Goal: Task Accomplishment & Management: Complete application form

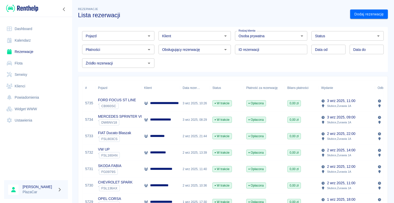
click at [183, 121] on div "3 wrz 2025, 08:29" at bounding box center [195, 119] width 30 height 16
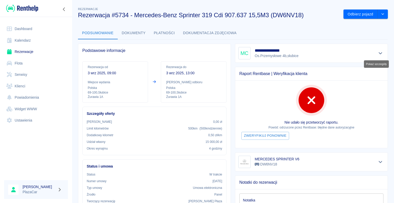
click at [377, 52] on icon "Pokaż szczegóły" at bounding box center [380, 53] width 6 height 5
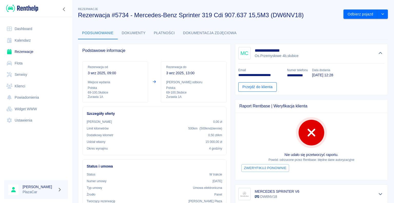
click at [255, 87] on link "Przejdź do klienta" at bounding box center [257, 86] width 38 height 9
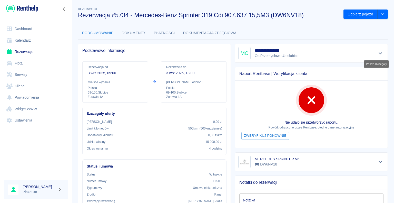
click at [379, 53] on icon "Pokaż szczegóły" at bounding box center [381, 53] width 4 height 2
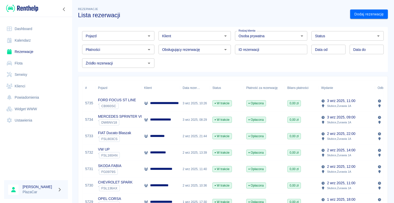
click at [192, 116] on div "3 wrz 2025, 08:29" at bounding box center [195, 119] width 30 height 16
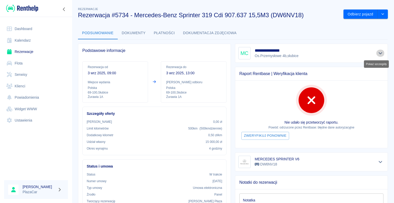
click at [377, 52] on icon "Pokaż szczegóły" at bounding box center [380, 53] width 6 height 5
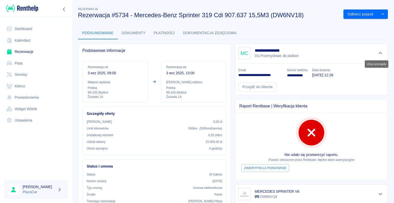
click at [379, 52] on icon "Ukryj szczegóły" at bounding box center [381, 53] width 4 height 2
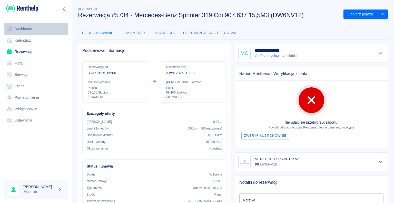
click at [27, 27] on link "Dashboard" at bounding box center [36, 29] width 64 height 12
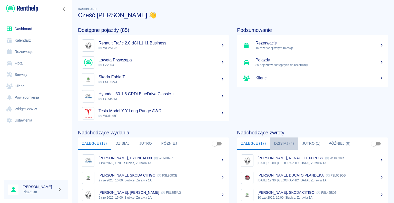
click at [286, 142] on button "Dzisiaj (4)" at bounding box center [284, 143] width 28 height 12
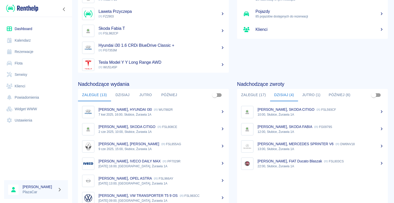
scroll to position [65, 0]
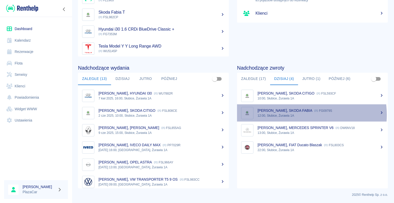
click at [303, 114] on p "12:00, Słubice, Żurawia 1A" at bounding box center [320, 115] width 126 height 5
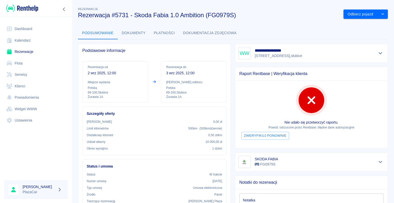
click at [21, 28] on link "Dashboard" at bounding box center [36, 29] width 64 height 12
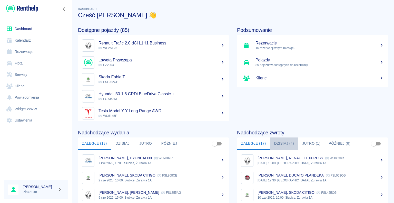
click at [279, 140] on button "Dzisiaj (4)" at bounding box center [284, 143] width 28 height 12
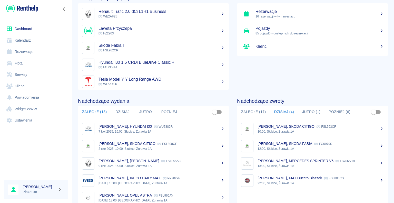
scroll to position [39, 0]
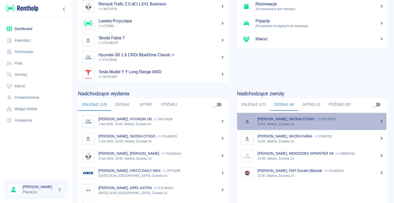
click at [289, 121] on div "[PERSON_NAME], SKODA CITIGO FSL593CF" at bounding box center [320, 118] width 126 height 5
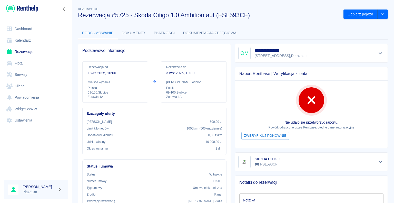
click at [340, 41] on div "**********" at bounding box center [309, 148] width 157 height 219
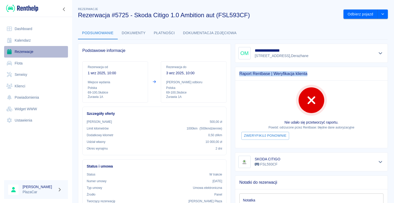
click at [24, 50] on link "Rezerwacje" at bounding box center [36, 52] width 64 height 12
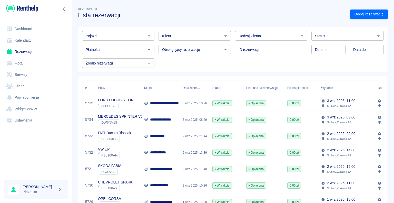
click at [299, 36] on icon "Otwórz" at bounding box center [302, 36] width 6 height 6
click at [269, 45] on li "Osoba prywatna" at bounding box center [268, 47] width 71 height 8
type input "Osoba prywatna"
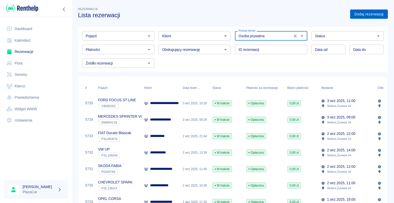
click at [352, 16] on link "Dodaj rezerwację" at bounding box center [369, 13] width 38 height 9
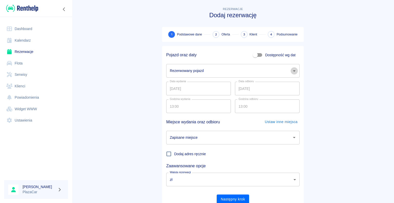
click at [293, 70] on icon "Otwórz" at bounding box center [294, 70] width 3 height 1
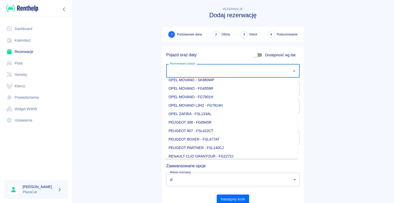
scroll to position [410, 0]
click at [193, 105] on li "PEUGEOT 807 - FSL422CT" at bounding box center [230, 105] width 133 height 8
type input "PEUGEOT 807 - FSL422CT"
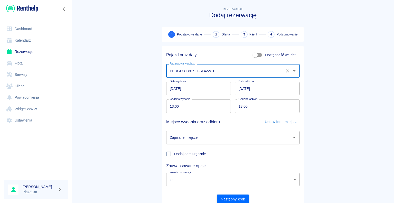
click at [293, 137] on icon "Otwórz" at bounding box center [294, 137] width 6 height 6
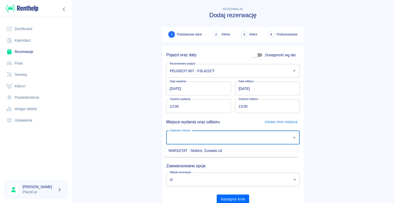
click at [279, 151] on li "WARSZTAT - Słubice, Żurawia 1A" at bounding box center [230, 150] width 133 height 8
type input "WARSZTAT - Słubice, Żurawia 1A"
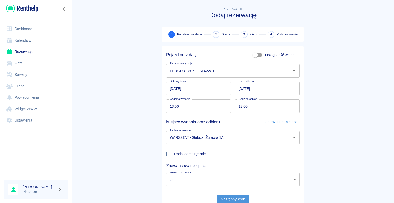
click at [231, 198] on button "Następny krok" at bounding box center [233, 198] width 33 height 9
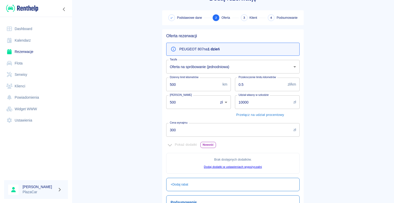
scroll to position [26, 0]
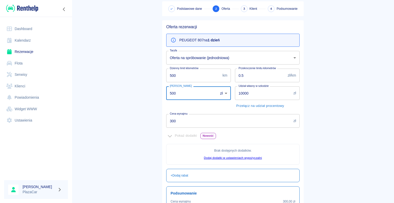
click at [174, 93] on input "500" at bounding box center [190, 93] width 48 height 14
type input "5"
type input "000"
click at [174, 121] on input "300" at bounding box center [228, 121] width 125 height 14
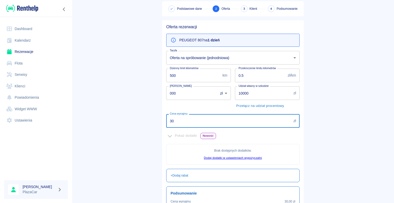
type input "3"
type input "200"
click at [138, 113] on main "Rezerwacje Dodaj rezerwację Podstawowe dane 2 Oferta 3 Klient 4 Podsumowanie Of…" at bounding box center [233, 118] width 322 height 275
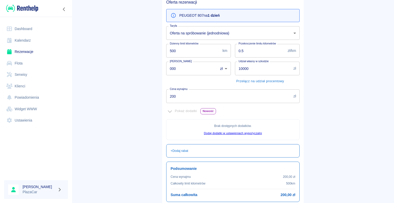
scroll to position [93, 0]
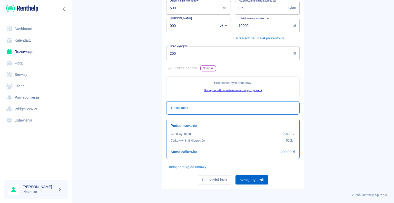
click at [249, 178] on button "Następny krok" at bounding box center [251, 179] width 33 height 9
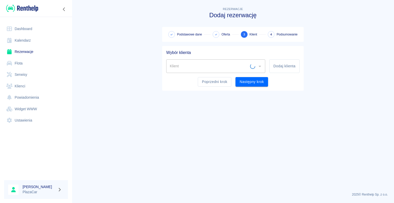
scroll to position [0, 0]
click at [183, 67] on input "Klient" at bounding box center [211, 66] width 87 height 9
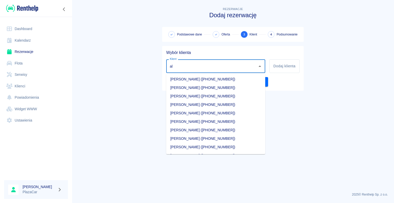
type input "a"
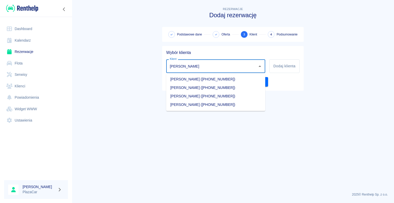
click at [215, 79] on li "[PERSON_NAME] ([PHONE_NUMBER])" at bounding box center [215, 79] width 99 height 8
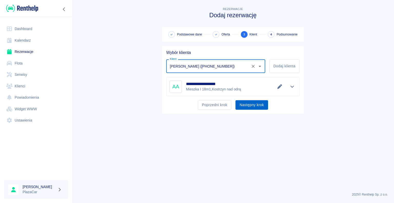
type input "[PERSON_NAME] ([PHONE_NUMBER])"
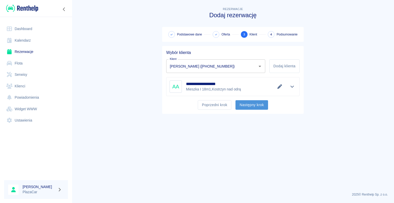
click at [248, 104] on button "Następny krok" at bounding box center [251, 104] width 33 height 9
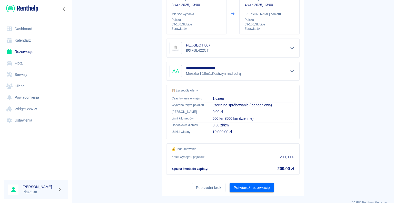
scroll to position [73, 0]
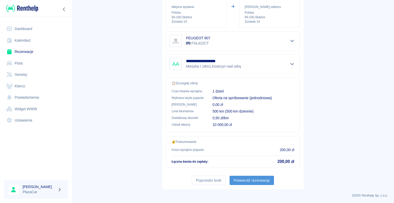
click at [249, 178] on button "Potwierdź rezerwację" at bounding box center [252, 179] width 44 height 9
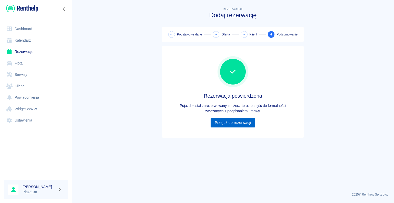
click at [234, 123] on link "Przejdź do rezerwacji" at bounding box center [233, 122] width 44 height 9
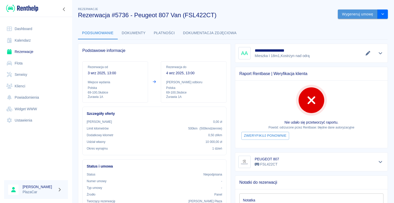
click at [348, 13] on button "Wygeneruj umowę" at bounding box center [358, 13] width 40 height 9
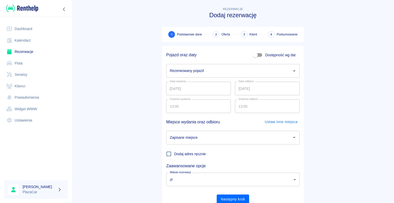
click at [32, 50] on link "Rezerwacje" at bounding box center [36, 52] width 64 height 12
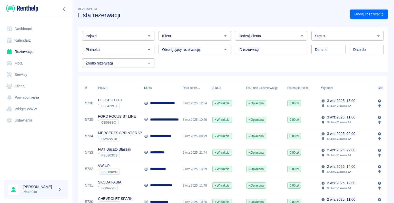
click at [201, 104] on div "3 wrz 2025, 12:54" at bounding box center [195, 103] width 30 height 16
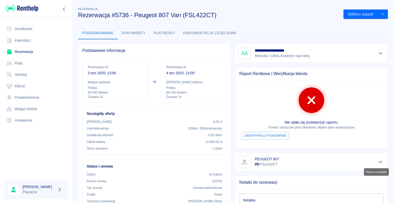
click at [377, 161] on icon "Pokaż szczegóły" at bounding box center [380, 161] width 6 height 5
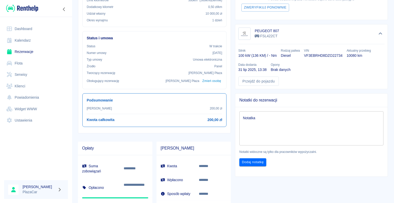
scroll to position [128, 0]
click at [255, 81] on link "Przejdź do pojazdu" at bounding box center [258, 80] width 41 height 9
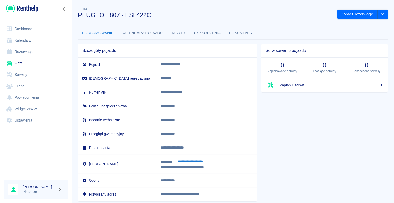
click at [241, 32] on button "Dokumenty" at bounding box center [241, 33] width 32 height 12
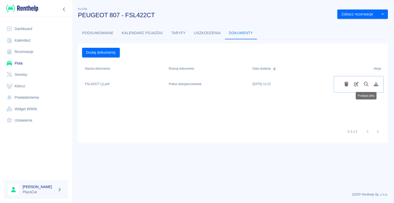
click at [365, 84] on icon "Podgląd pliku" at bounding box center [366, 84] width 6 height 5
click at [26, 51] on link "Rezerwacje" at bounding box center [36, 52] width 64 height 12
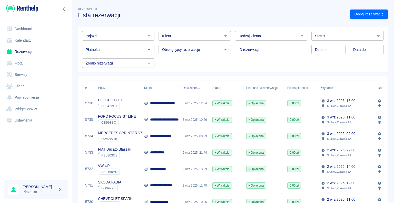
click at [163, 103] on p "**********" at bounding box center [166, 102] width 32 height 5
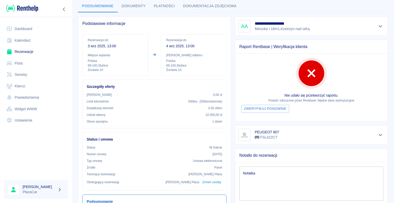
scroll to position [77, 0]
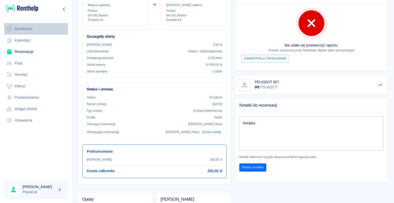
click at [32, 28] on link "Dashboard" at bounding box center [36, 29] width 64 height 12
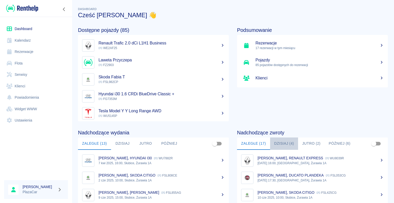
click at [282, 143] on button "Dzisiaj (4)" at bounding box center [284, 143] width 28 height 12
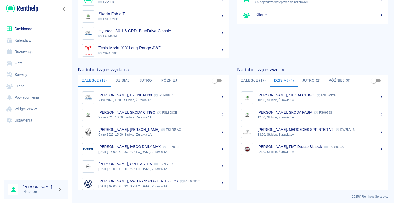
scroll to position [65, 0]
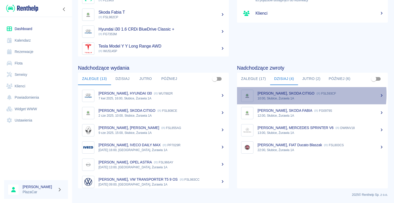
click at [299, 94] on p "[PERSON_NAME], SKODA CITIGO" at bounding box center [285, 93] width 57 height 4
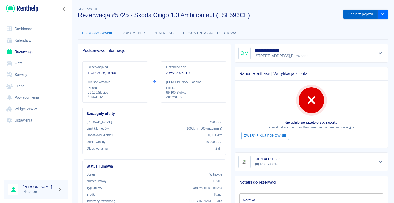
click at [354, 14] on button "Odbierz pojazd" at bounding box center [360, 13] width 34 height 9
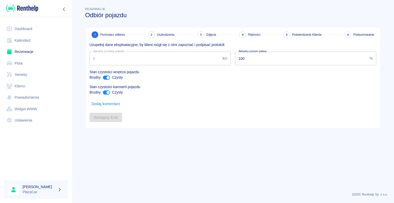
type input "223757"
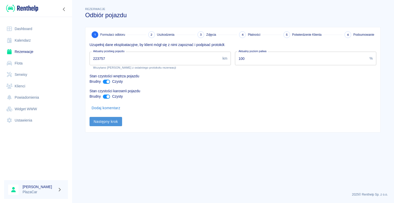
click at [105, 122] on button "Następny krok" at bounding box center [106, 121] width 33 height 9
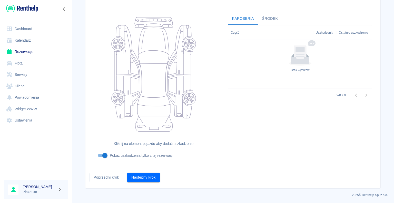
scroll to position [42, 0]
click at [143, 177] on button "Następny krok" at bounding box center [143, 176] width 33 height 9
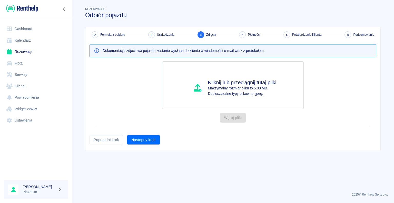
scroll to position [0, 0]
click at [145, 139] on button "Następny krok" at bounding box center [143, 139] width 33 height 9
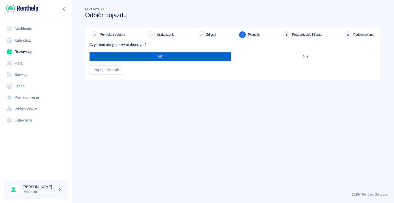
click at [160, 57] on button "Tak" at bounding box center [160, 56] width 141 height 9
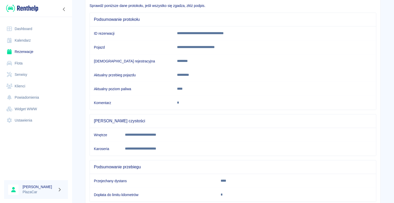
scroll to position [72, 0]
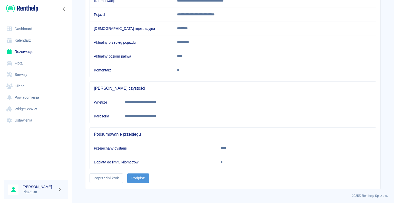
click at [141, 176] on button "Podpisz" at bounding box center [138, 177] width 22 height 9
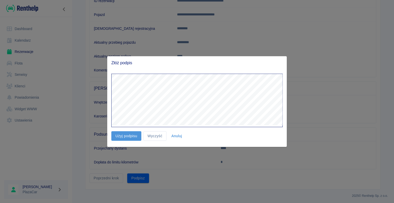
click at [126, 134] on button "Użyj podpisu" at bounding box center [126, 135] width 30 height 9
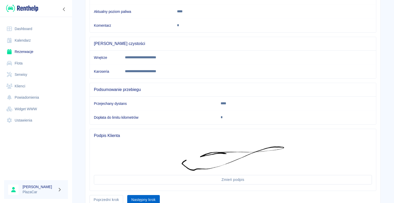
scroll to position [137, 0]
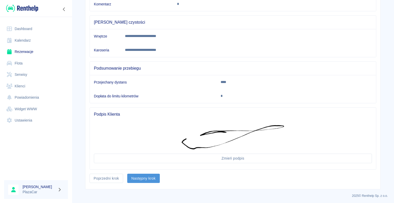
click at [141, 177] on button "Następny krok" at bounding box center [143, 177] width 33 height 9
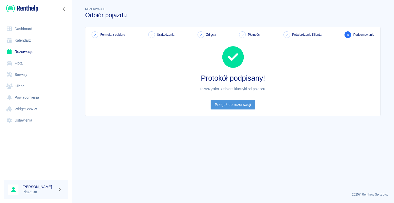
click at [233, 104] on link "Przejdź do rezerwacji" at bounding box center [233, 104] width 44 height 9
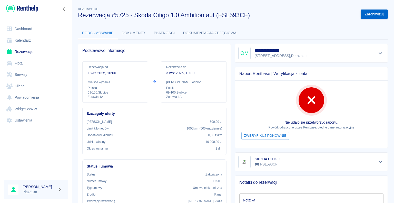
click at [368, 14] on button "Zarchiwizuj" at bounding box center [374, 13] width 27 height 9
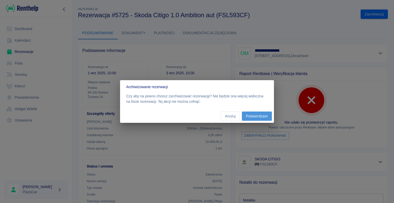
click at [257, 115] on button "Potwierdzam" at bounding box center [257, 115] width 30 height 9
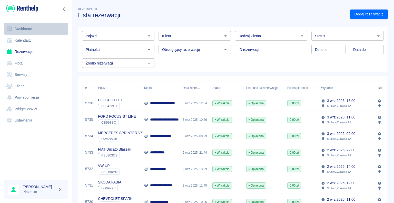
click at [30, 26] on link "Dashboard" at bounding box center [36, 29] width 64 height 12
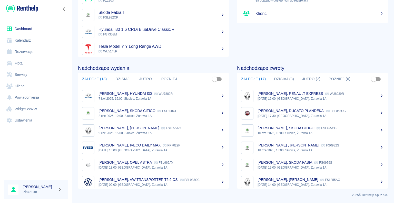
scroll to position [65, 0]
click at [284, 77] on button "Dzisiaj (3)" at bounding box center [284, 79] width 28 height 12
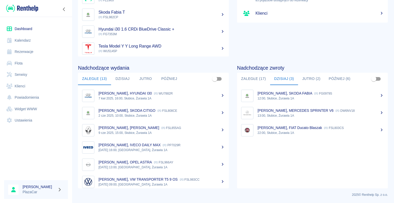
click at [308, 77] on button "Jutro (2)" at bounding box center [311, 79] width 26 height 12
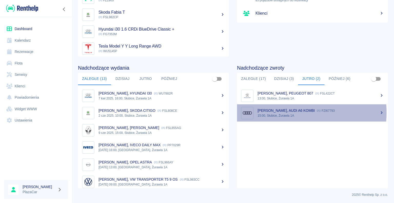
click at [285, 112] on p "[PERSON_NAME], AUDI A6 KOMBI" at bounding box center [285, 110] width 57 height 4
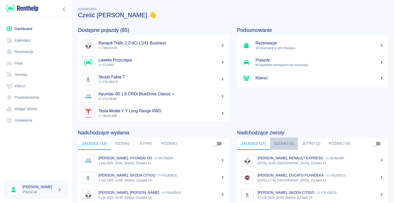
click at [276, 142] on button "Dzisiaj (3)" at bounding box center [284, 143] width 28 height 12
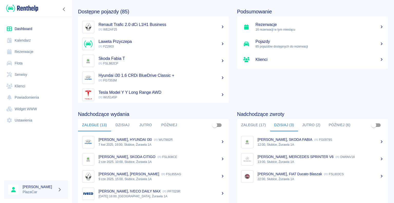
scroll to position [65, 0]
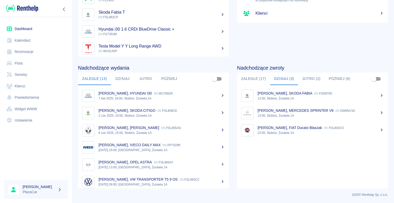
click at [311, 112] on p "[PERSON_NAME], MERCEDES SPRINTER V6" at bounding box center [295, 110] width 76 height 4
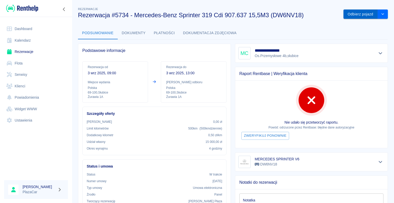
click at [355, 14] on button "Odbierz pojazd" at bounding box center [360, 13] width 34 height 9
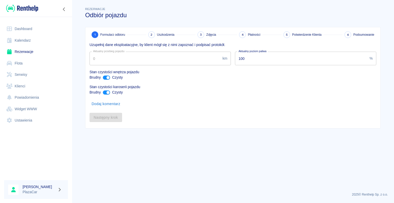
type input "327572"
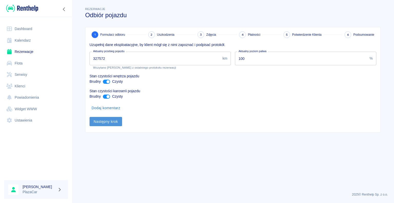
click at [106, 122] on button "Następny krok" at bounding box center [106, 121] width 33 height 9
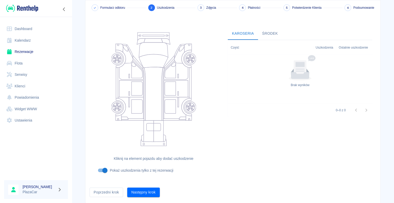
scroll to position [42, 0]
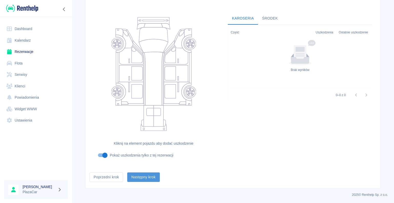
click at [142, 176] on button "Następny krok" at bounding box center [143, 176] width 33 height 9
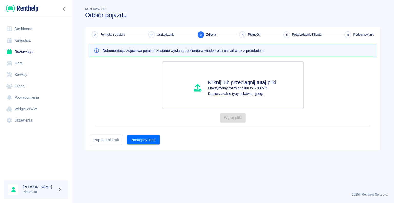
scroll to position [0, 0]
click at [143, 140] on button "Następny krok" at bounding box center [143, 139] width 33 height 9
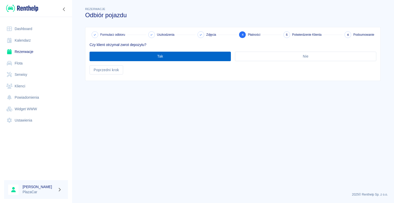
click at [156, 55] on button "Tak" at bounding box center [160, 56] width 141 height 9
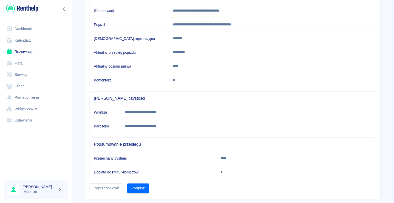
scroll to position [72, 0]
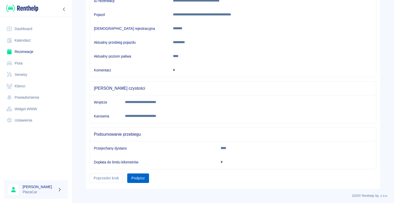
click at [142, 175] on button "Podpisz" at bounding box center [138, 177] width 22 height 9
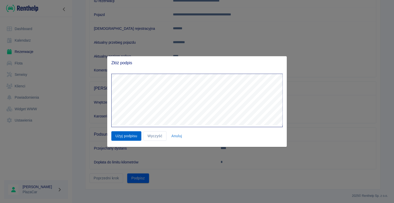
click at [127, 135] on button "Użyj podpisu" at bounding box center [126, 135] width 30 height 9
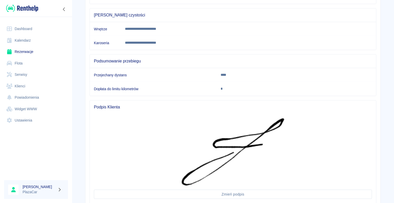
scroll to position [180, 0]
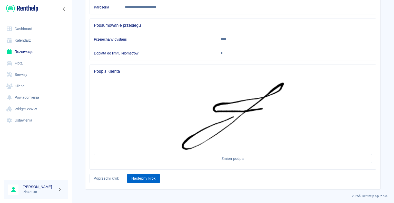
click at [145, 176] on button "Następny krok" at bounding box center [143, 177] width 33 height 9
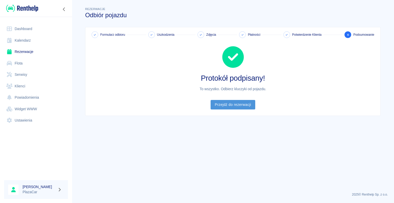
click at [231, 104] on link "Przejdź do rezerwacji" at bounding box center [233, 104] width 44 height 9
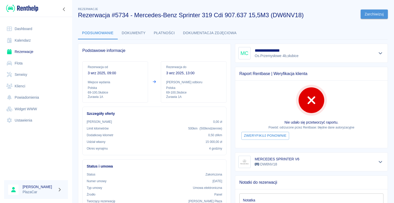
click at [367, 15] on button "Zarchiwizuj" at bounding box center [374, 13] width 27 height 9
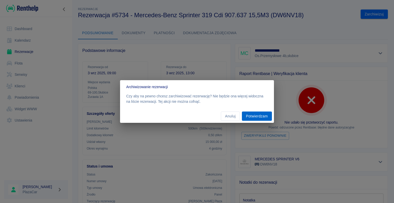
click at [254, 115] on button "Potwierdzam" at bounding box center [257, 115] width 30 height 9
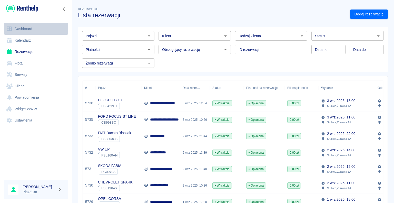
click at [27, 28] on link "Dashboard" at bounding box center [36, 29] width 64 height 12
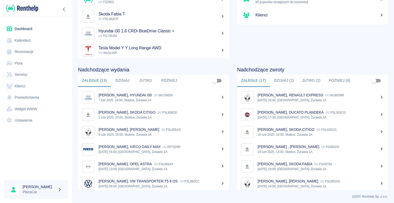
scroll to position [65, 0]
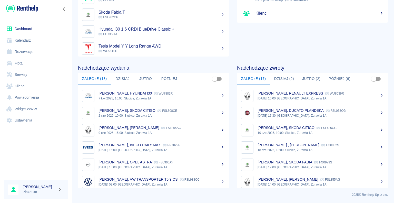
click at [281, 81] on button "Dzisiaj (2)" at bounding box center [284, 79] width 28 height 12
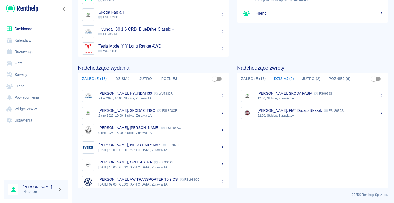
click at [272, 96] on p "12:00, Słubice, Żurawia 1A" at bounding box center [320, 98] width 126 height 5
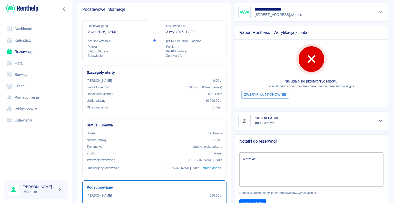
scroll to position [26, 0]
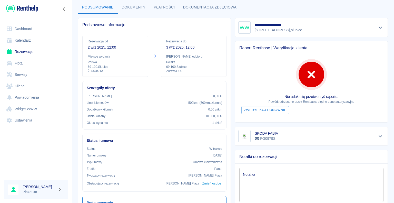
click at [27, 28] on link "Dashboard" at bounding box center [36, 29] width 64 height 12
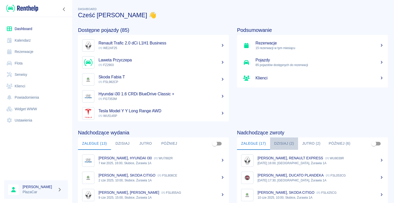
click at [282, 142] on button "Dzisiaj (2)" at bounding box center [284, 143] width 28 height 12
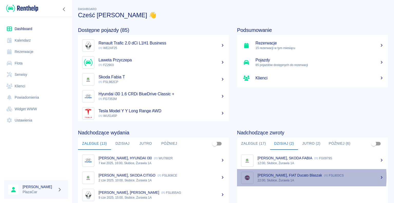
click at [291, 177] on div "[PERSON_NAME], FIAT Ducato Blaszak FSL803CS" at bounding box center [320, 174] width 126 height 5
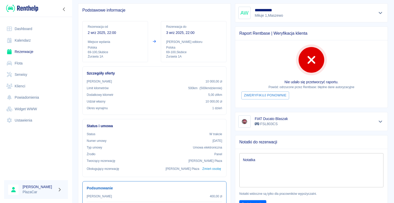
scroll to position [26, 0]
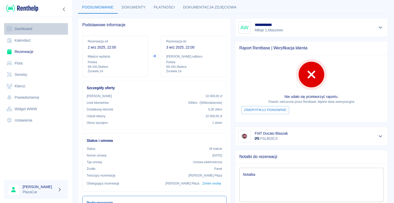
click at [23, 29] on link "Dashboard" at bounding box center [36, 29] width 64 height 12
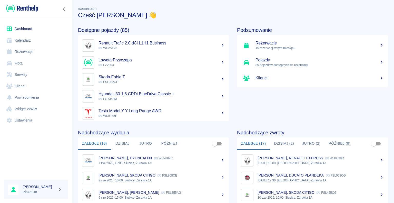
click at [287, 144] on button "Dzisiaj (2)" at bounding box center [284, 143] width 28 height 12
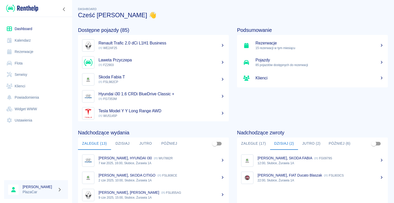
click at [292, 159] on p "[PERSON_NAME], SKODA FABIA" at bounding box center [284, 158] width 55 height 4
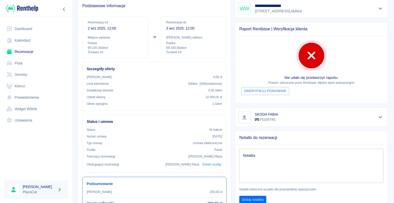
scroll to position [41, 0]
